Goal: Find specific page/section: Find specific page/section

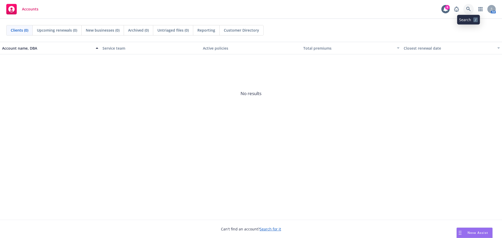
click at [471, 8] on icon at bounding box center [469, 9] width 5 height 5
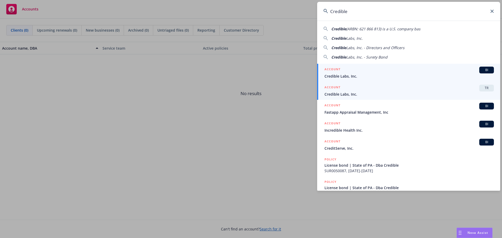
type input "Credible"
click at [391, 94] on span "Credible Labs, Inc." at bounding box center [410, 94] width 170 height 5
